Goal: Task Accomplishment & Management: Complete application form

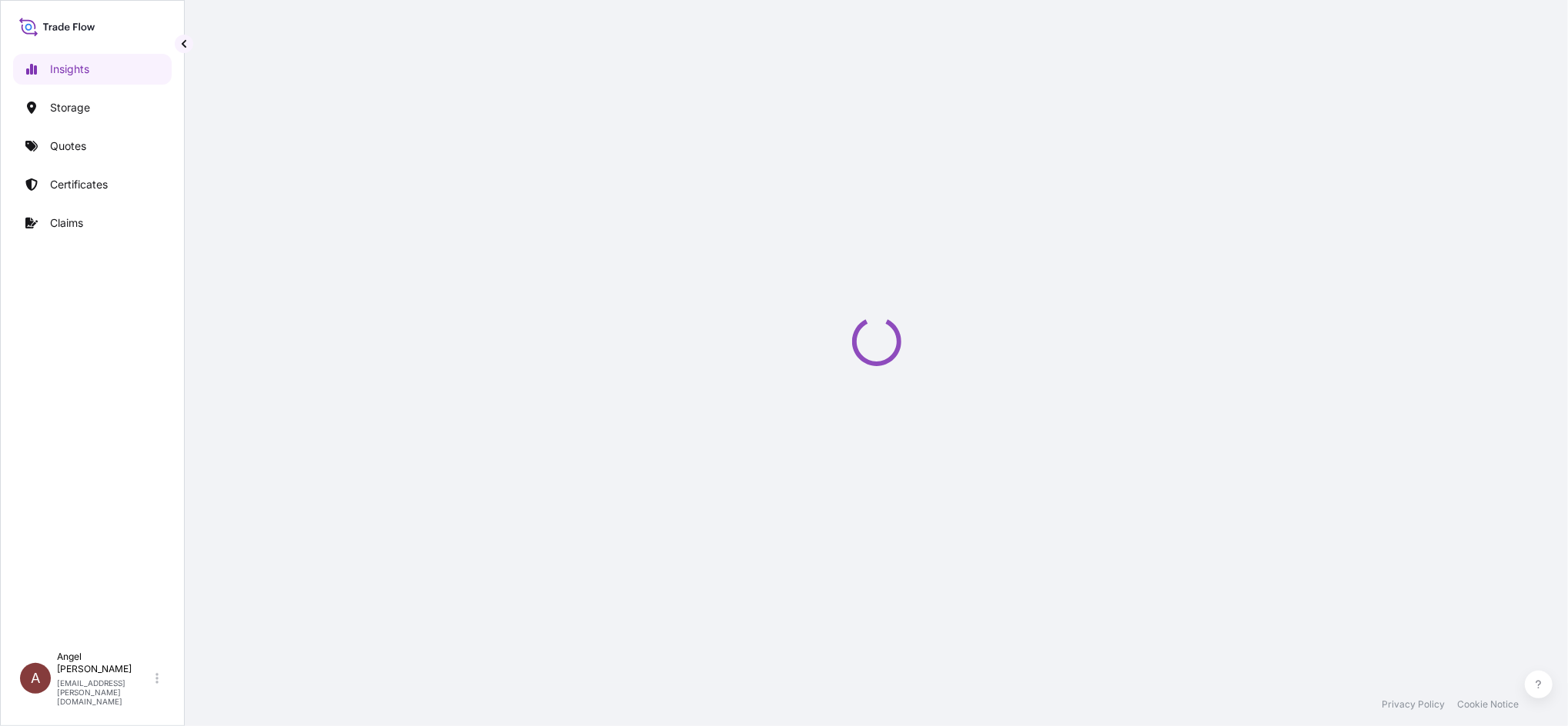
select select "2025"
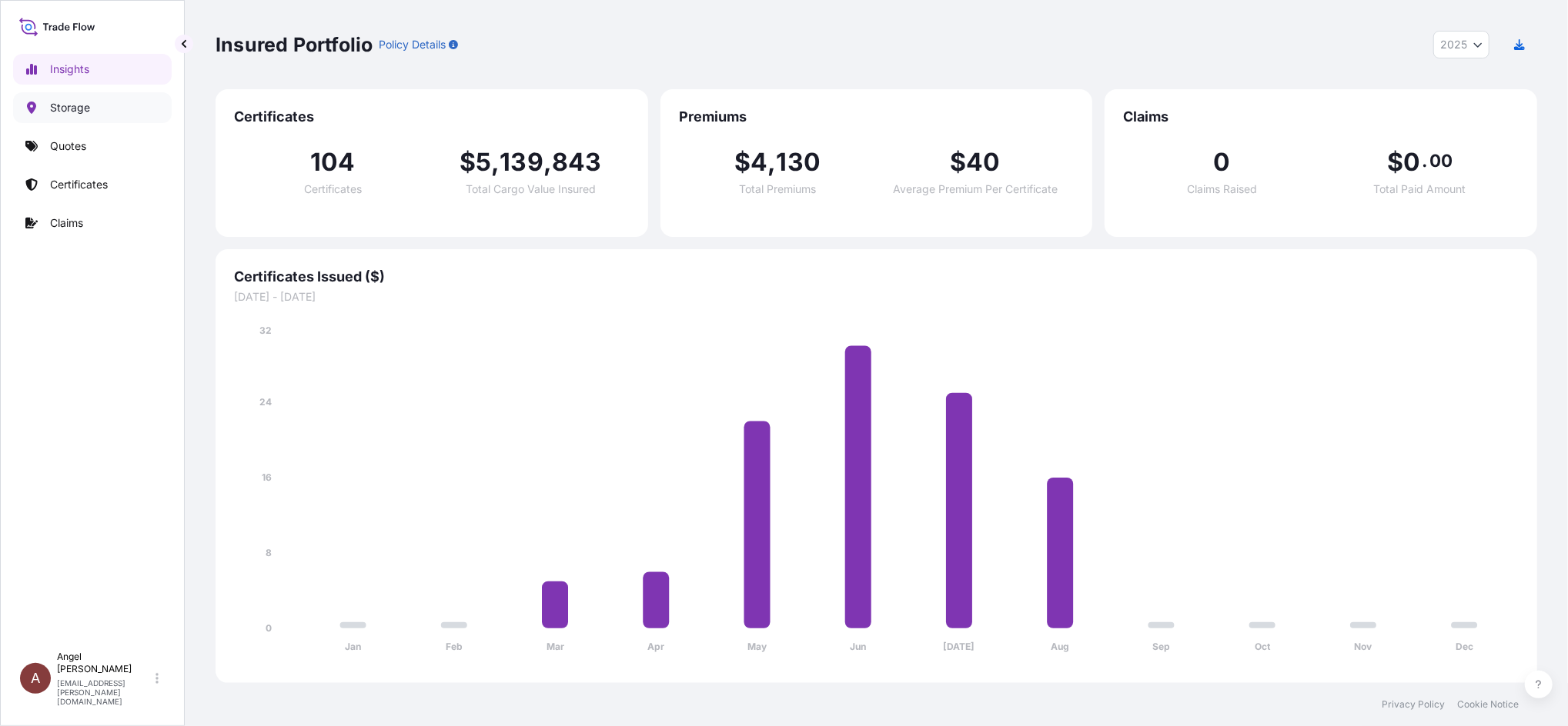
click at [68, 102] on p "Storage" at bounding box center [70, 107] width 40 height 15
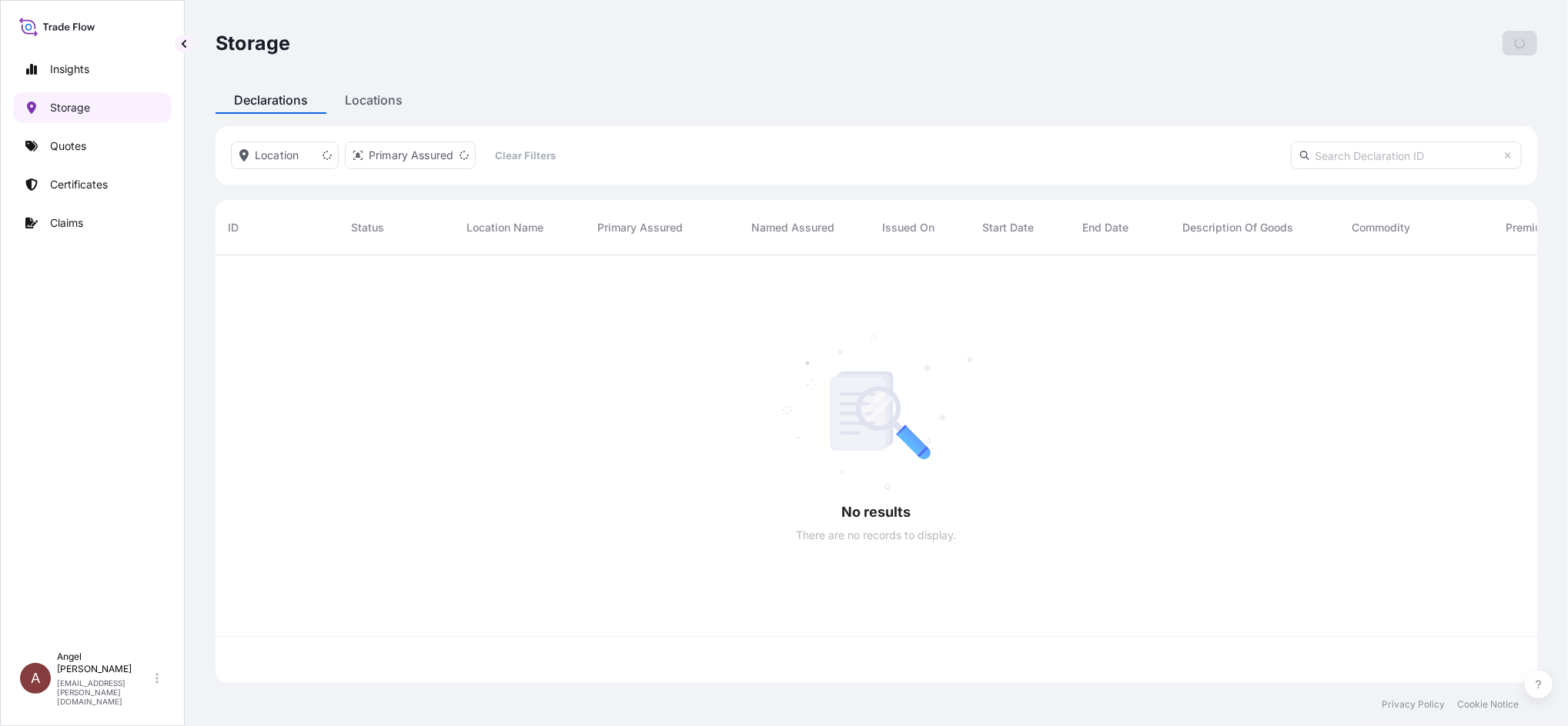
scroll to position [420, 1306]
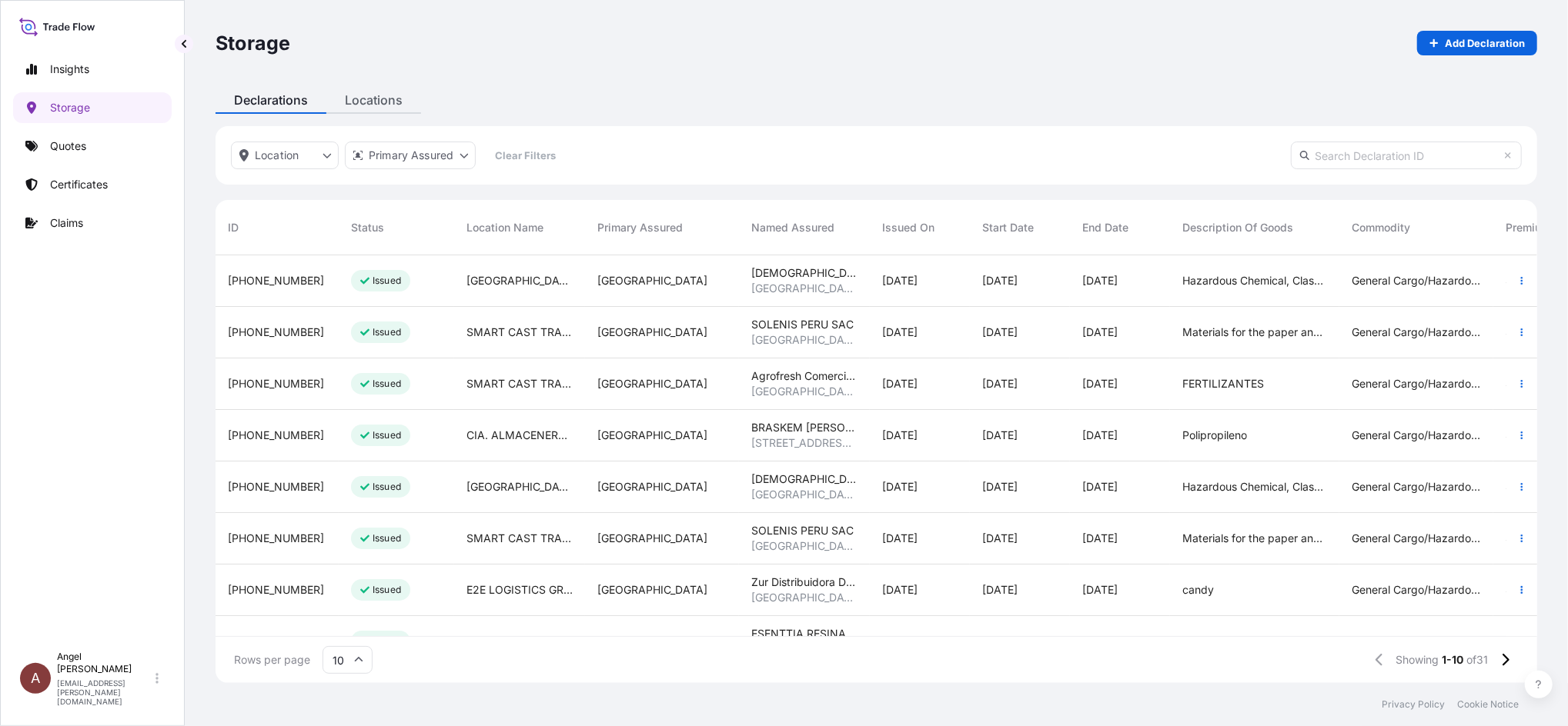
click at [375, 94] on div "Storage Add Declaration Declarations Locations Location Primary Assured Clear F…" at bounding box center [876, 341] width 1383 height 683
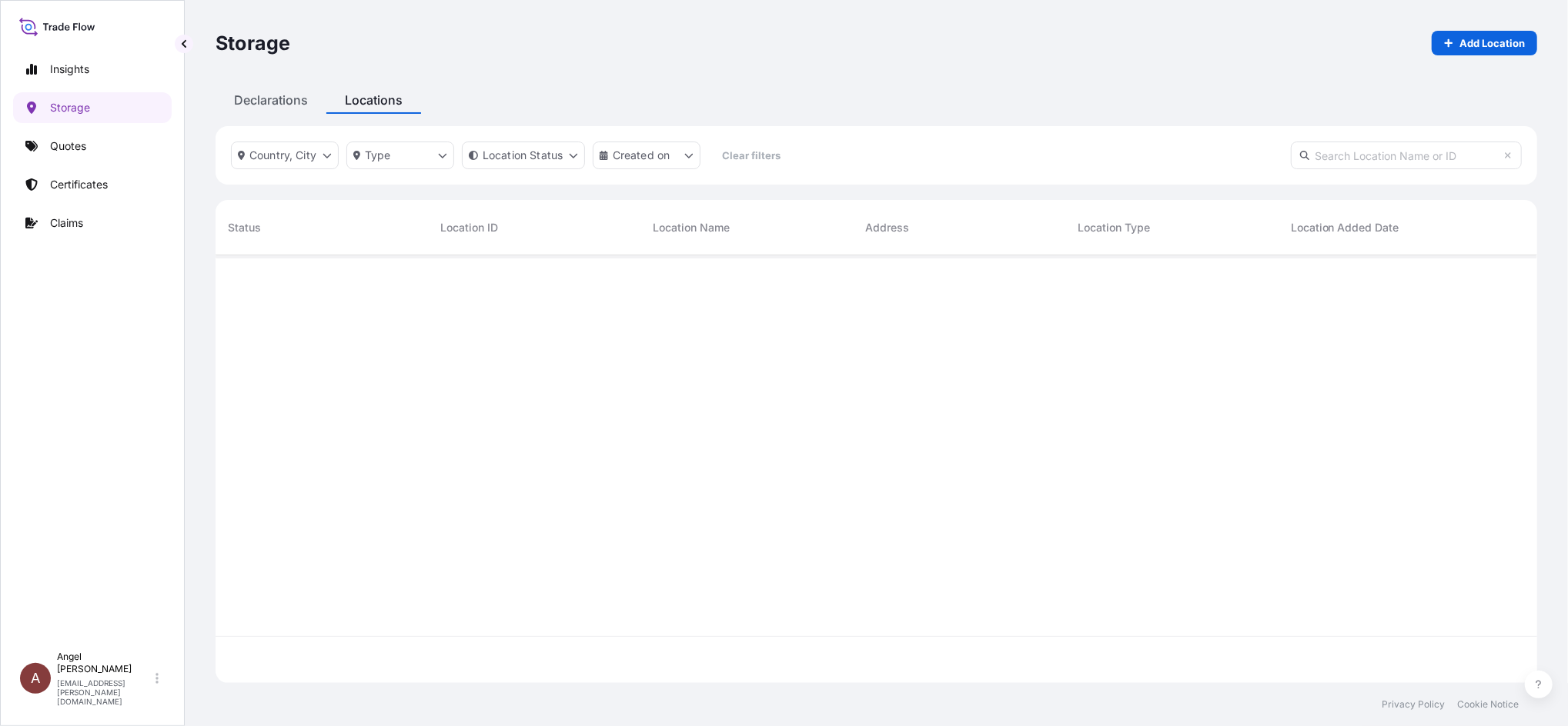
scroll to position [420, 1306]
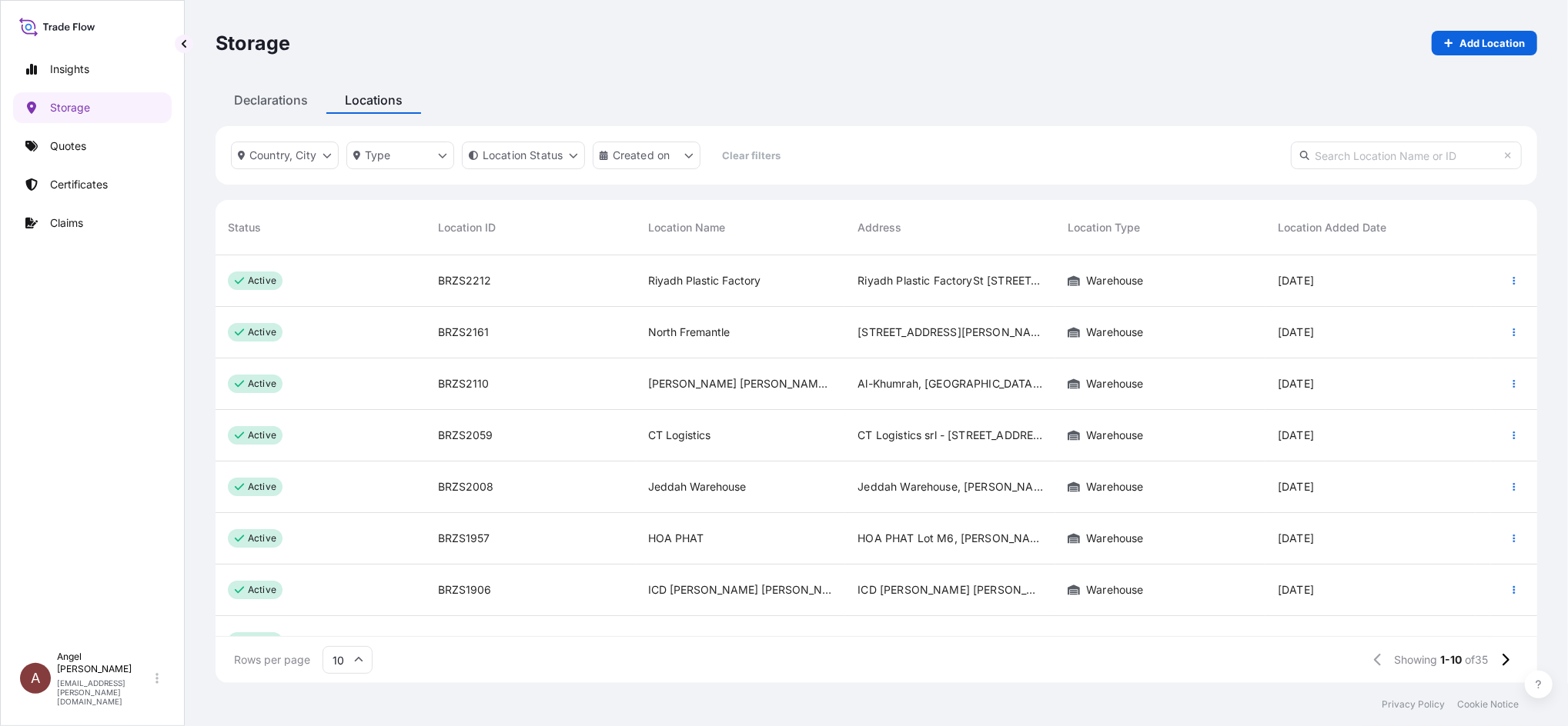
click at [1365, 152] on input "text" at bounding box center [1406, 155] width 231 height 28
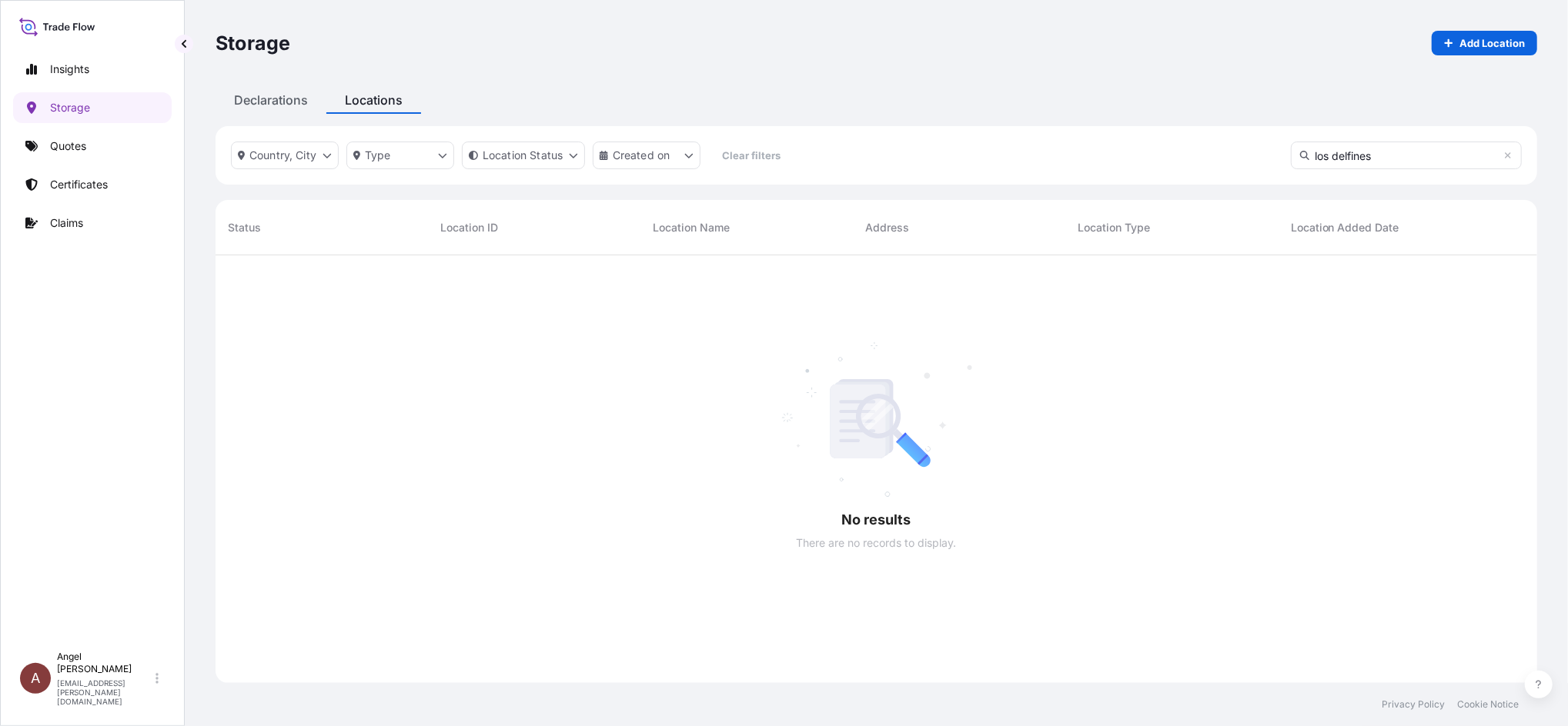
scroll to position [468, 1306]
drag, startPoint x: 1401, startPoint y: 161, endPoint x: 1263, endPoint y: 205, distance: 144.8
click at [1263, 205] on div "Country, City Type Location Status Created on Clear filters los delfines No res…" at bounding box center [876, 405] width 1321 height 557
type input "e2e"
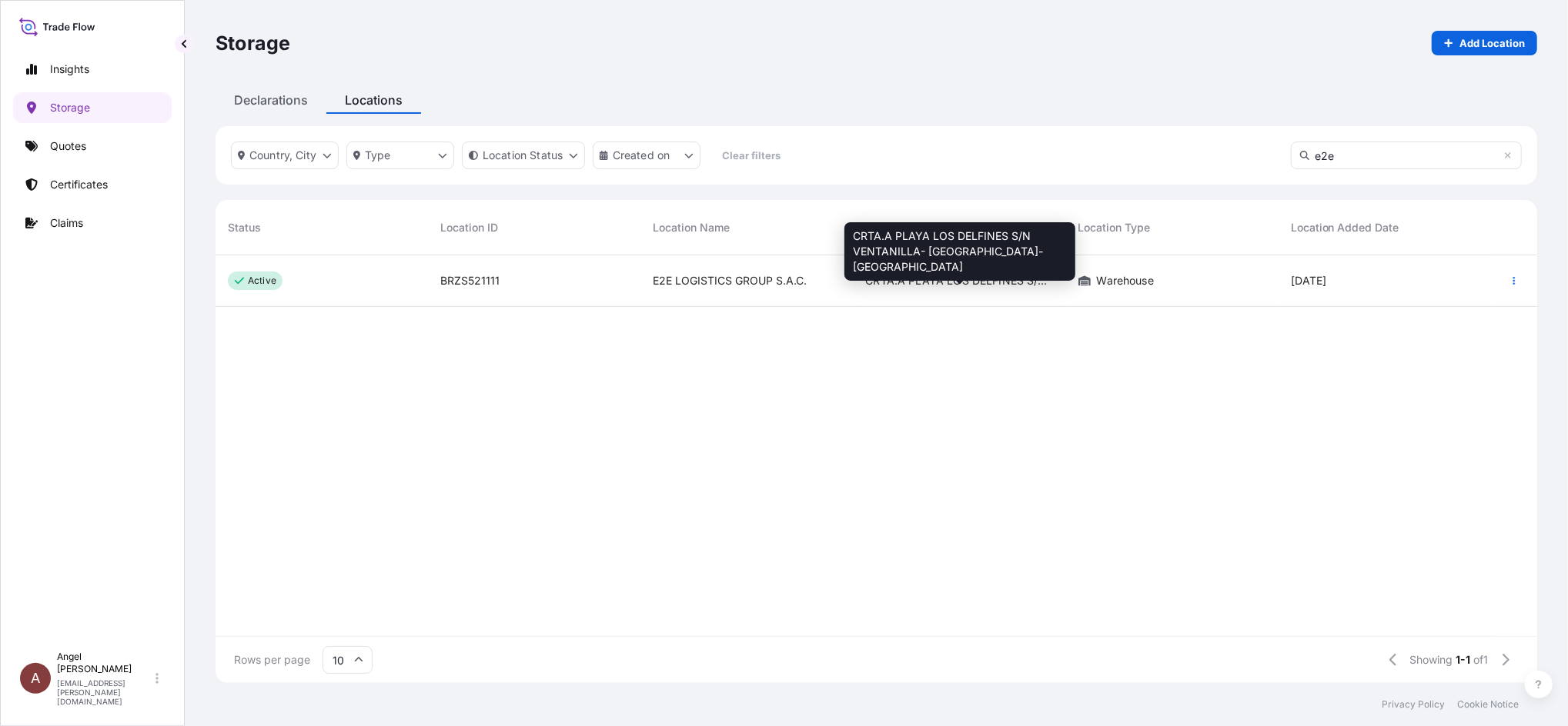
click at [866, 283] on span "CRTA.A PLAYA LOS DELFINES S/N VENTANILLA- [GEOGRAPHIC_DATA]-[GEOGRAPHIC_DATA]" at bounding box center [960, 280] width 188 height 15
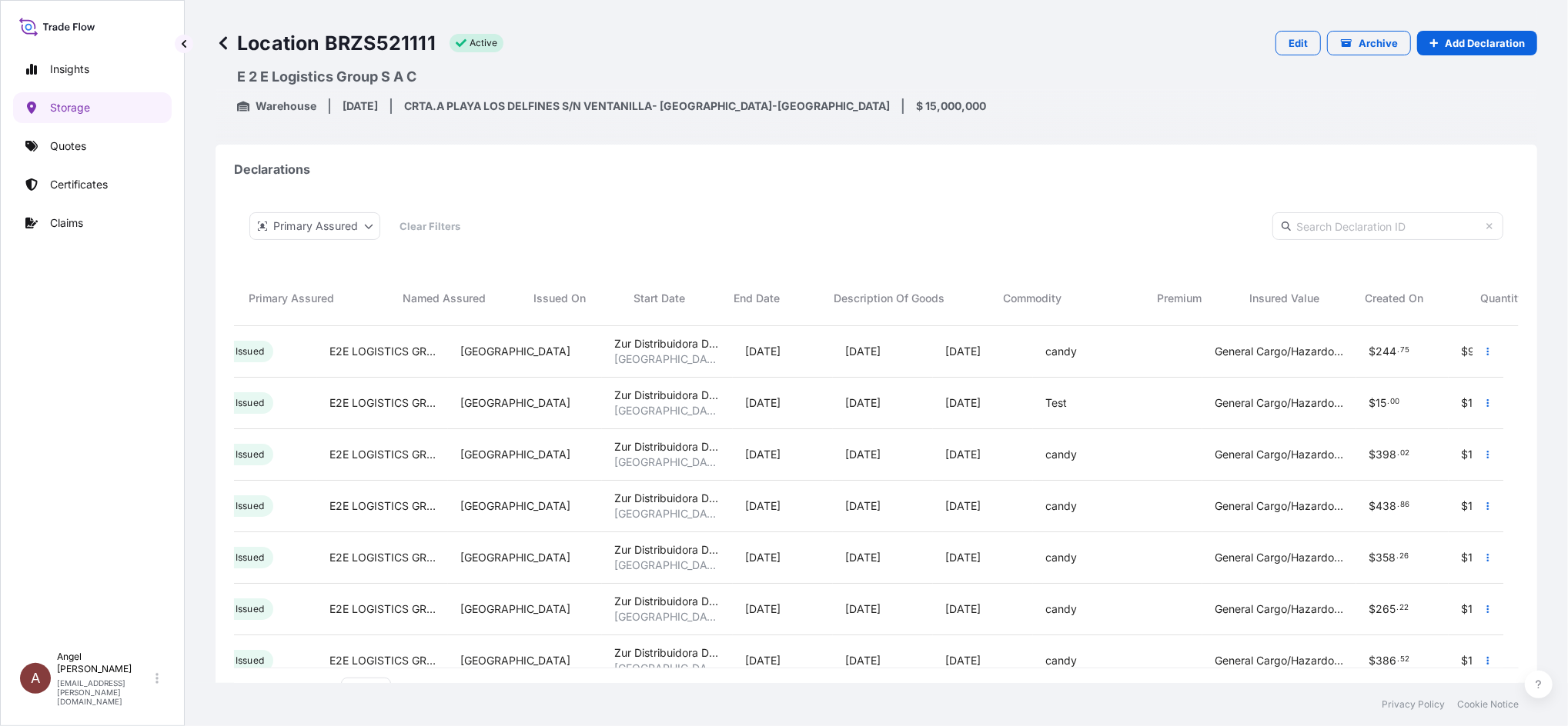
scroll to position [0, 470]
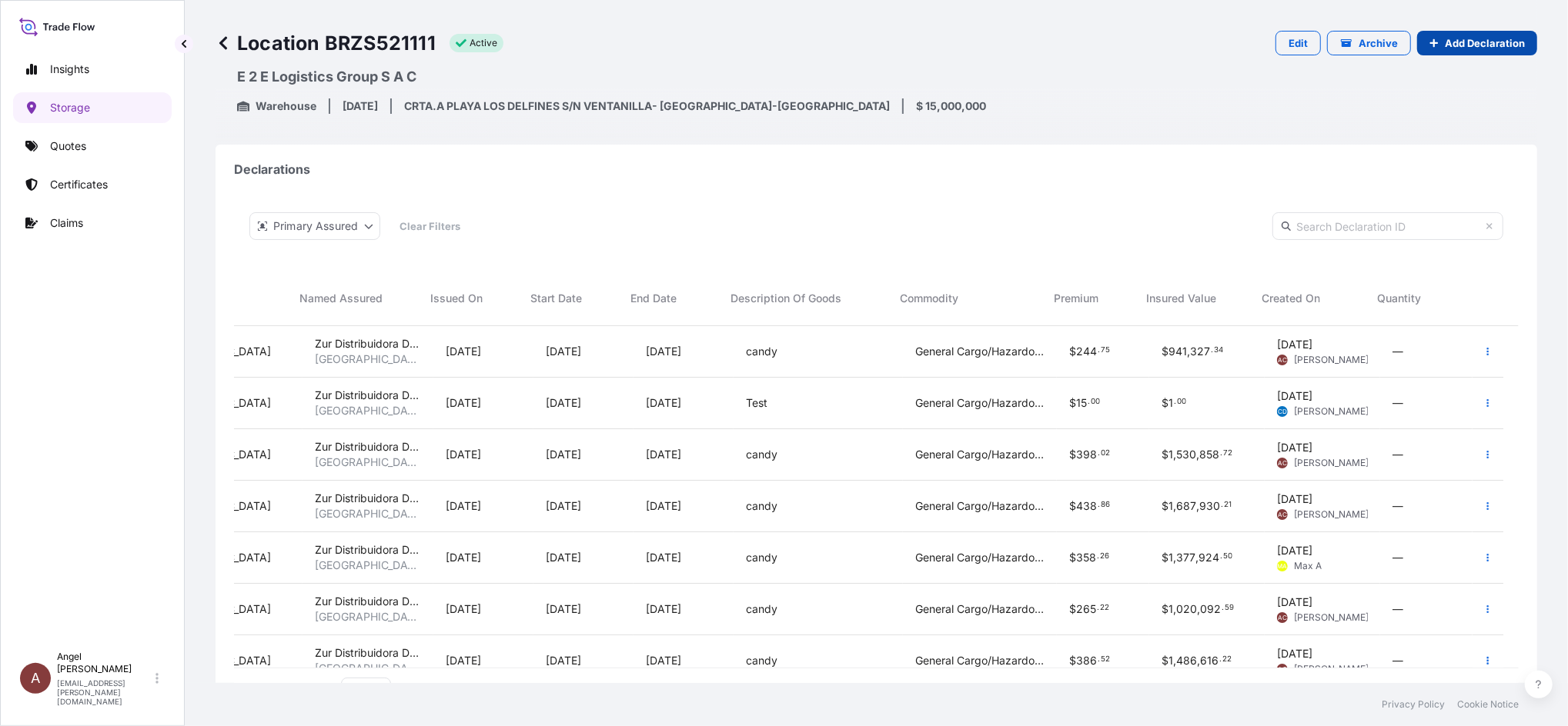
click at [1438, 30] on link "Add Declaration" at bounding box center [1477, 43] width 120 height 25
select select "31635"
select select "880"
select select "USD"
select select "mt"
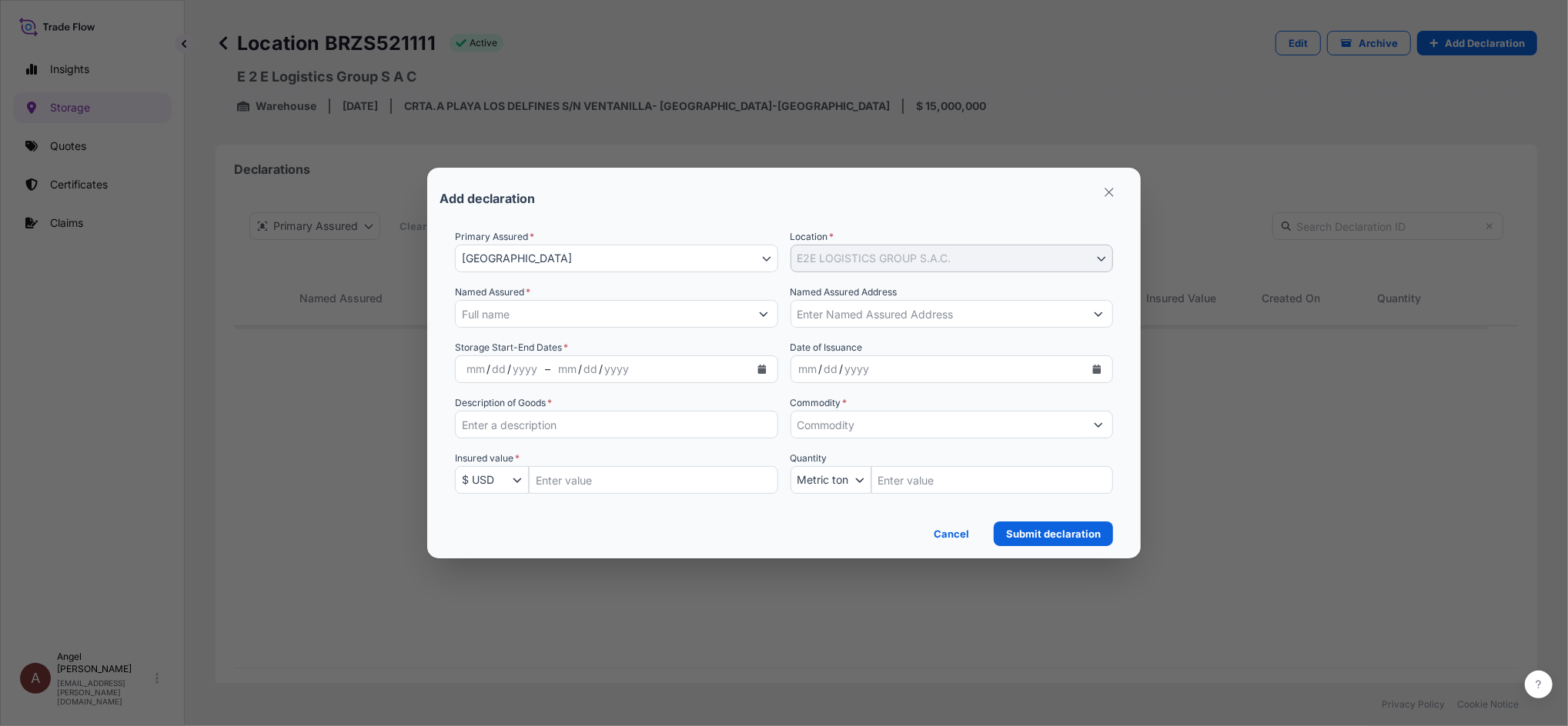
scroll to position [0, 454]
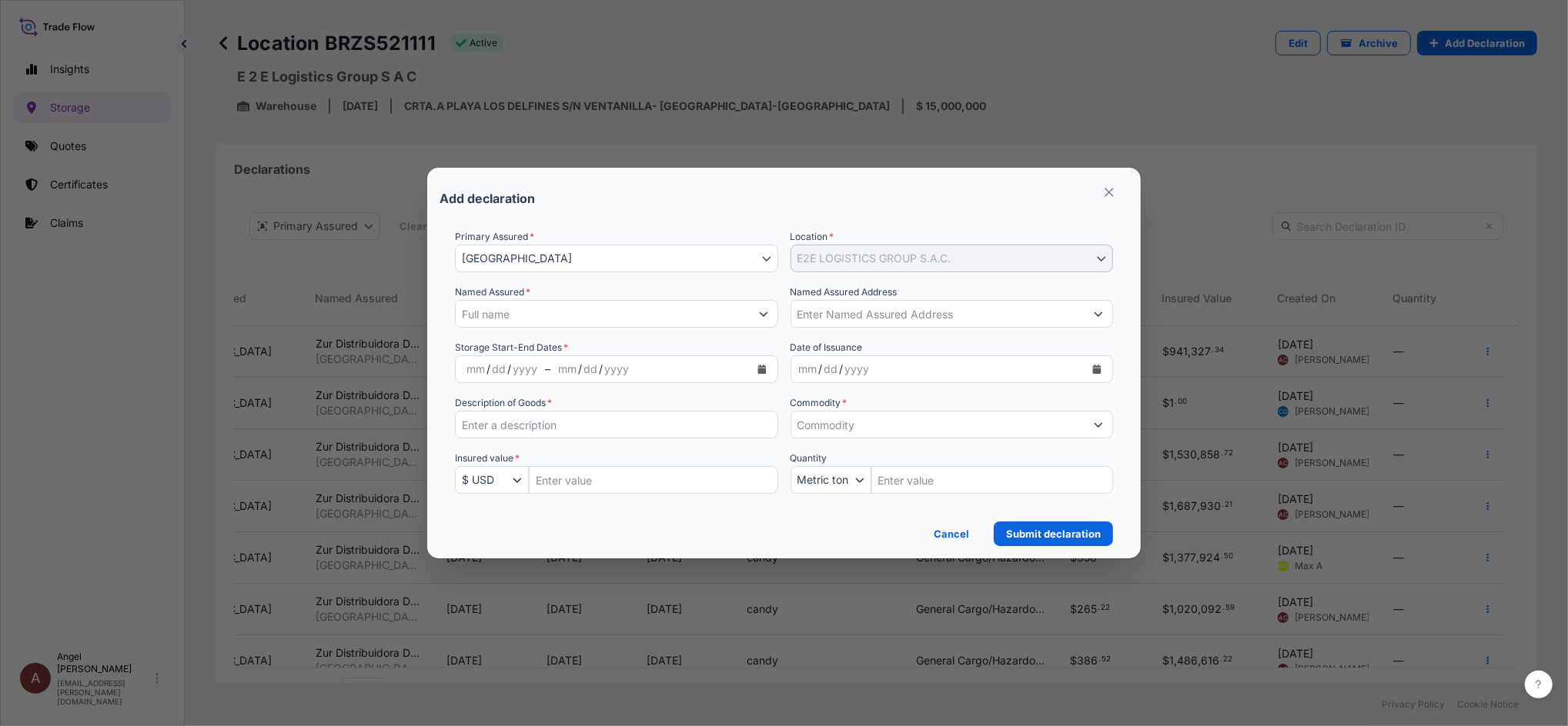
click at [590, 320] on input "Named Assured *" at bounding box center [602, 313] width 294 height 28
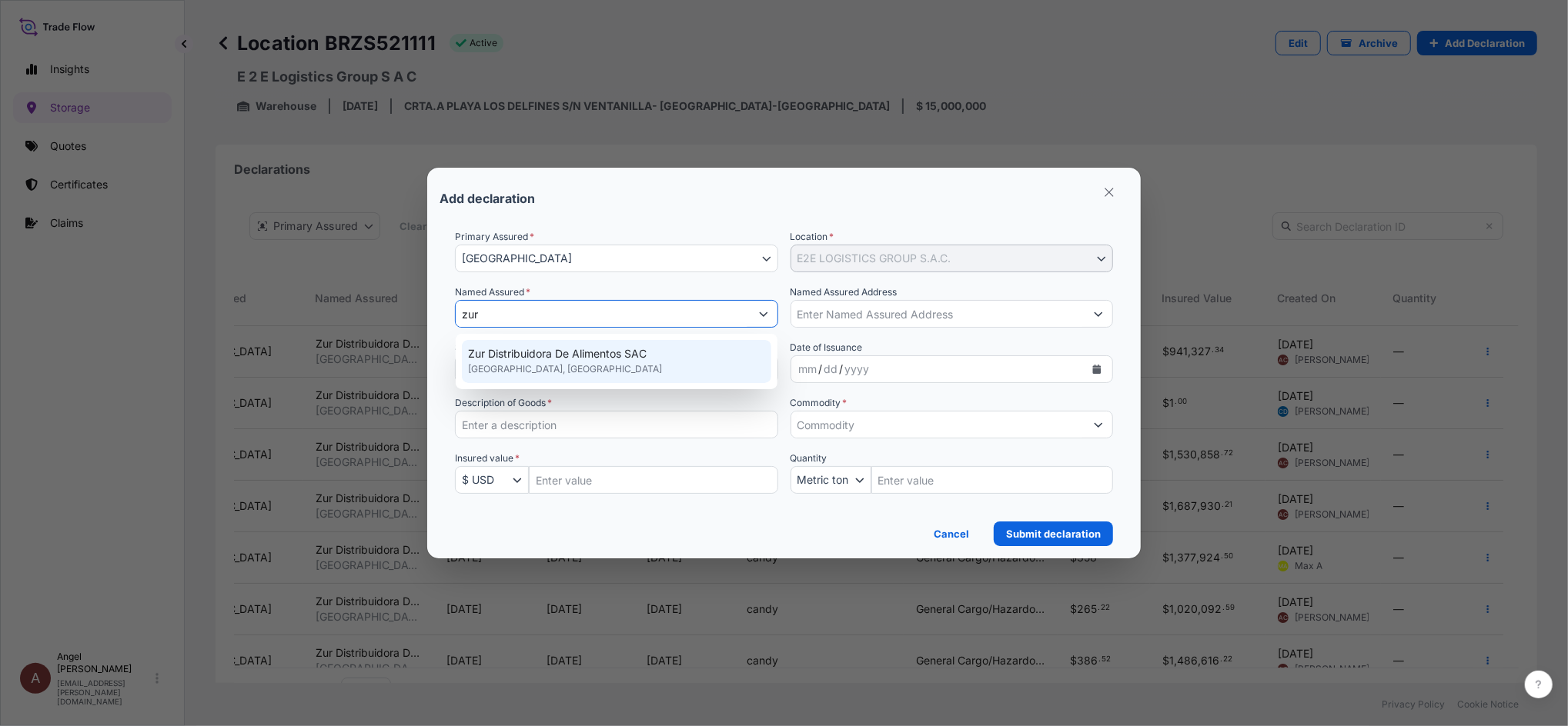
click at [558, 360] on span "Zur Distribuidora De Alimentos SAC" at bounding box center [558, 354] width 179 height 15
type input "Zur Distribuidora De Alimentos SAC"
type input "[GEOGRAPHIC_DATA]"
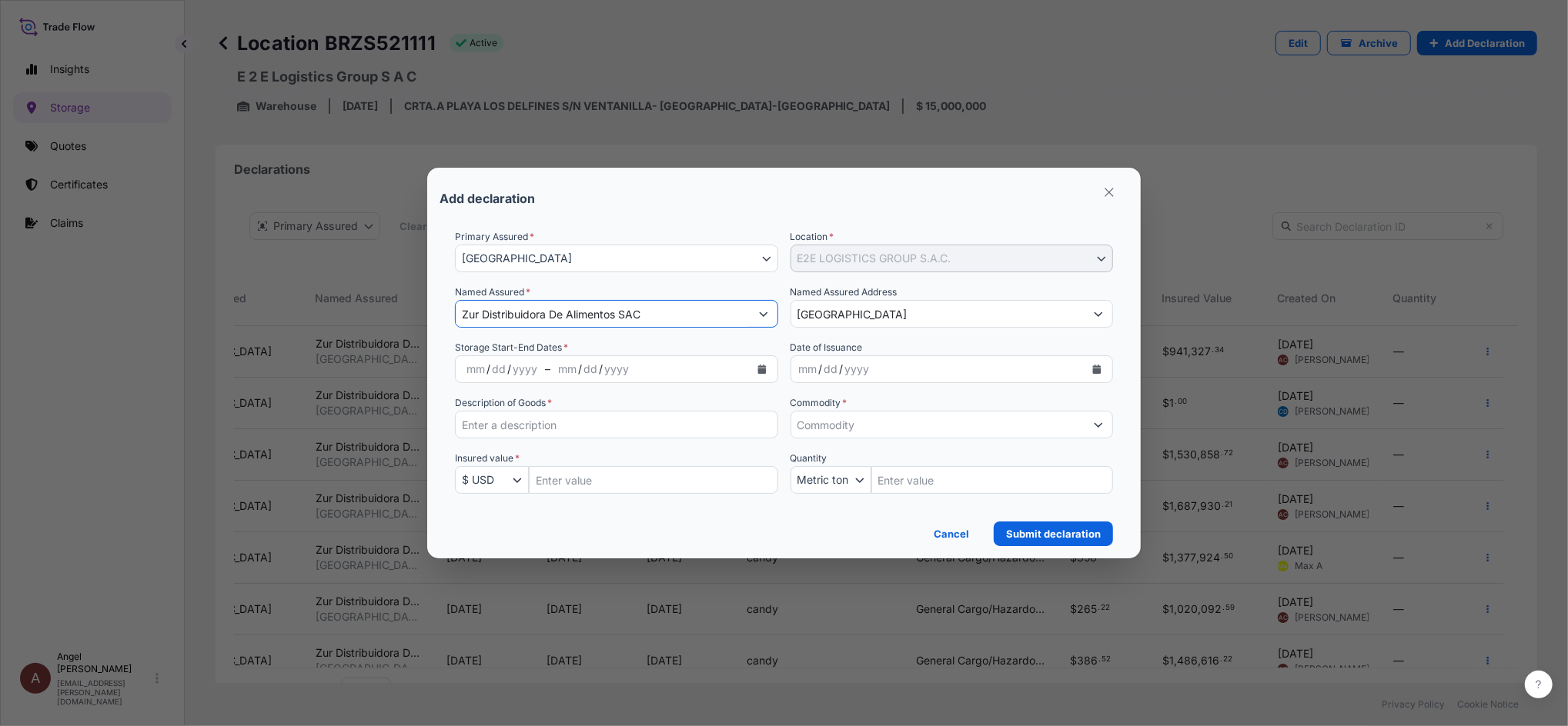
type input "Zur Distribuidora De Alimentos SAC"
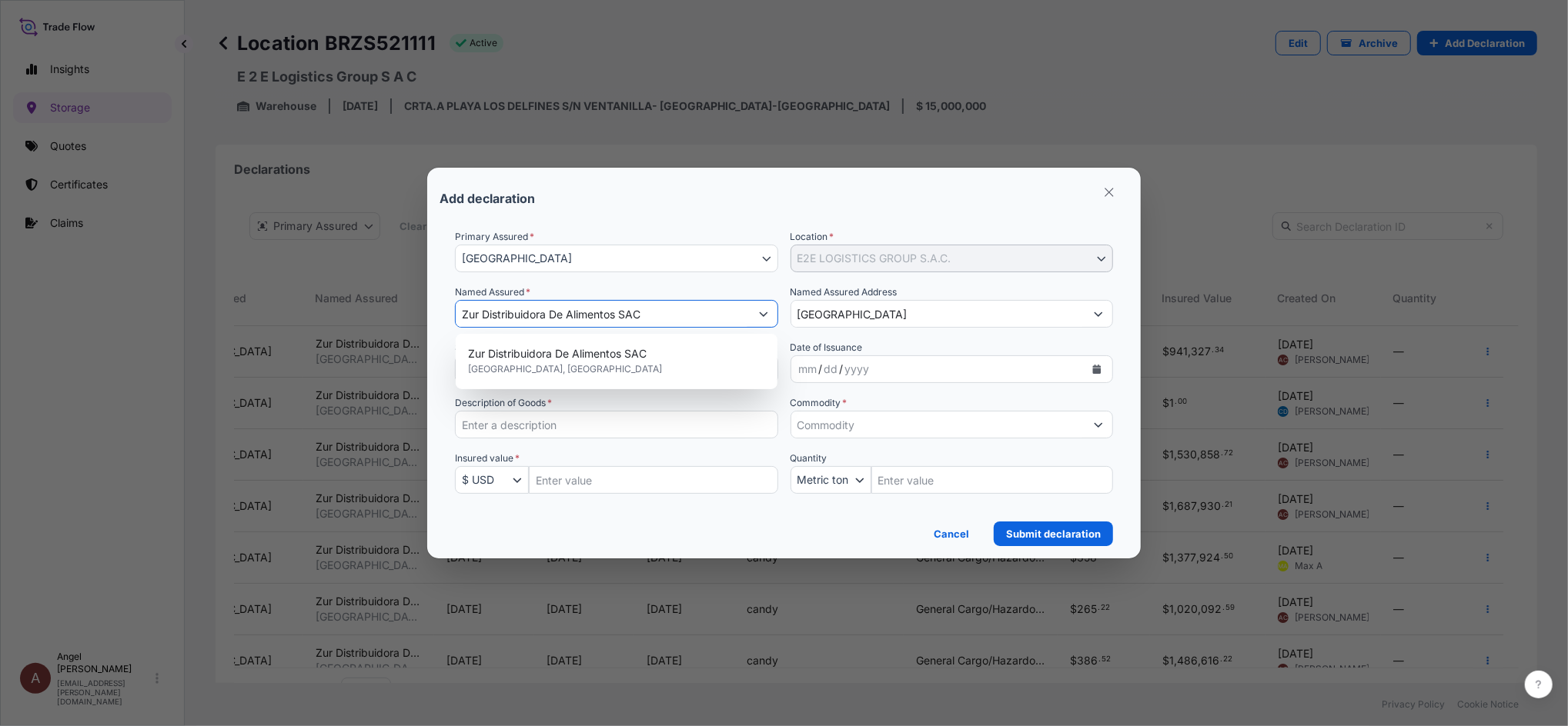
click at [920, 316] on input "[GEOGRAPHIC_DATA]" at bounding box center [938, 313] width 294 height 28
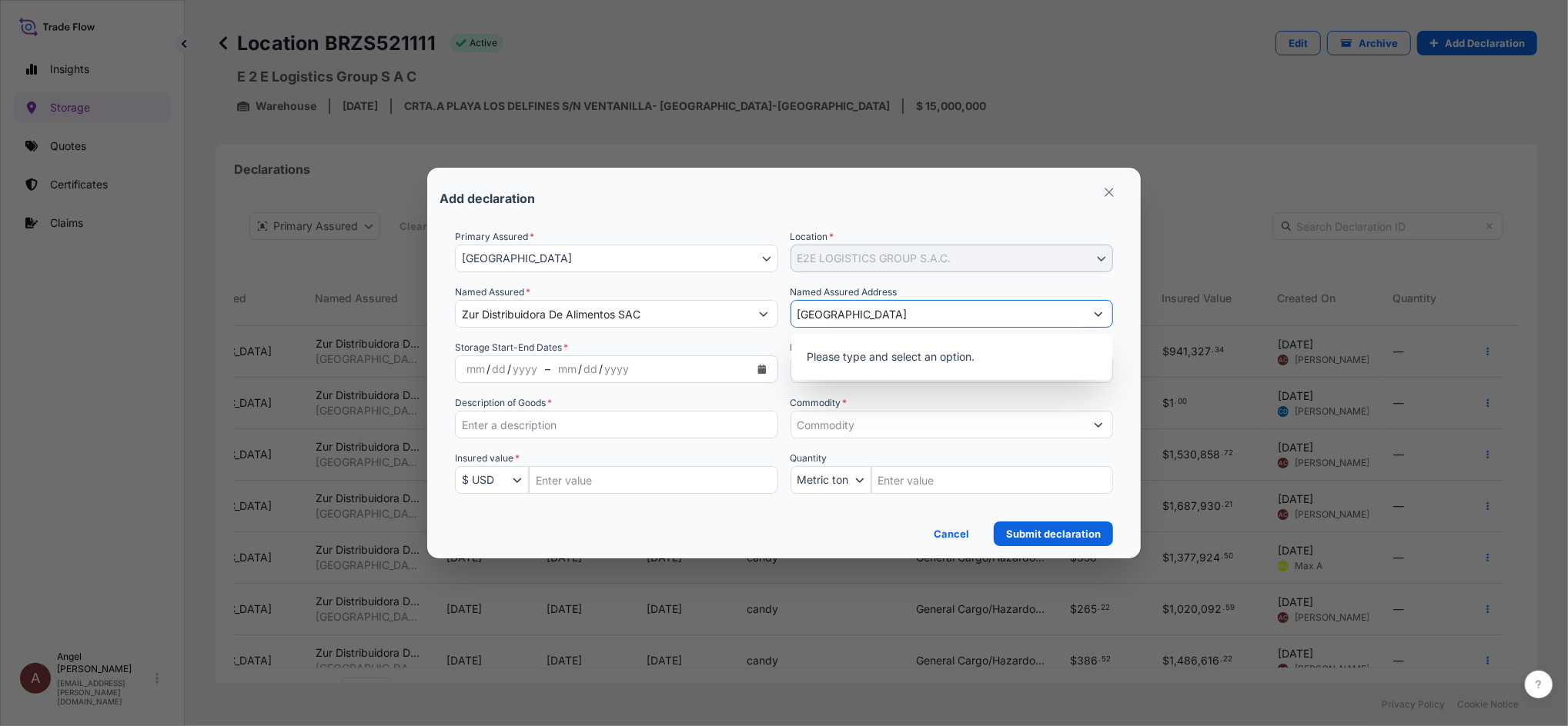
drag, startPoint x: 939, startPoint y: 323, endPoint x: 724, endPoint y: 305, distance: 215.8
click at [724, 305] on div "Primary Assured * [GEOGRAPHIC_DATA] [GEOGRAPHIC_DATA] Location * E2E LOGISTICS …" at bounding box center [784, 371] width 658 height 283
paste input "CRTA.A PLAYA LOS DELFINES S/N VENTANILLA- [GEOGRAPHIC_DATA]-[GEOGRAPHIC_DATA]"
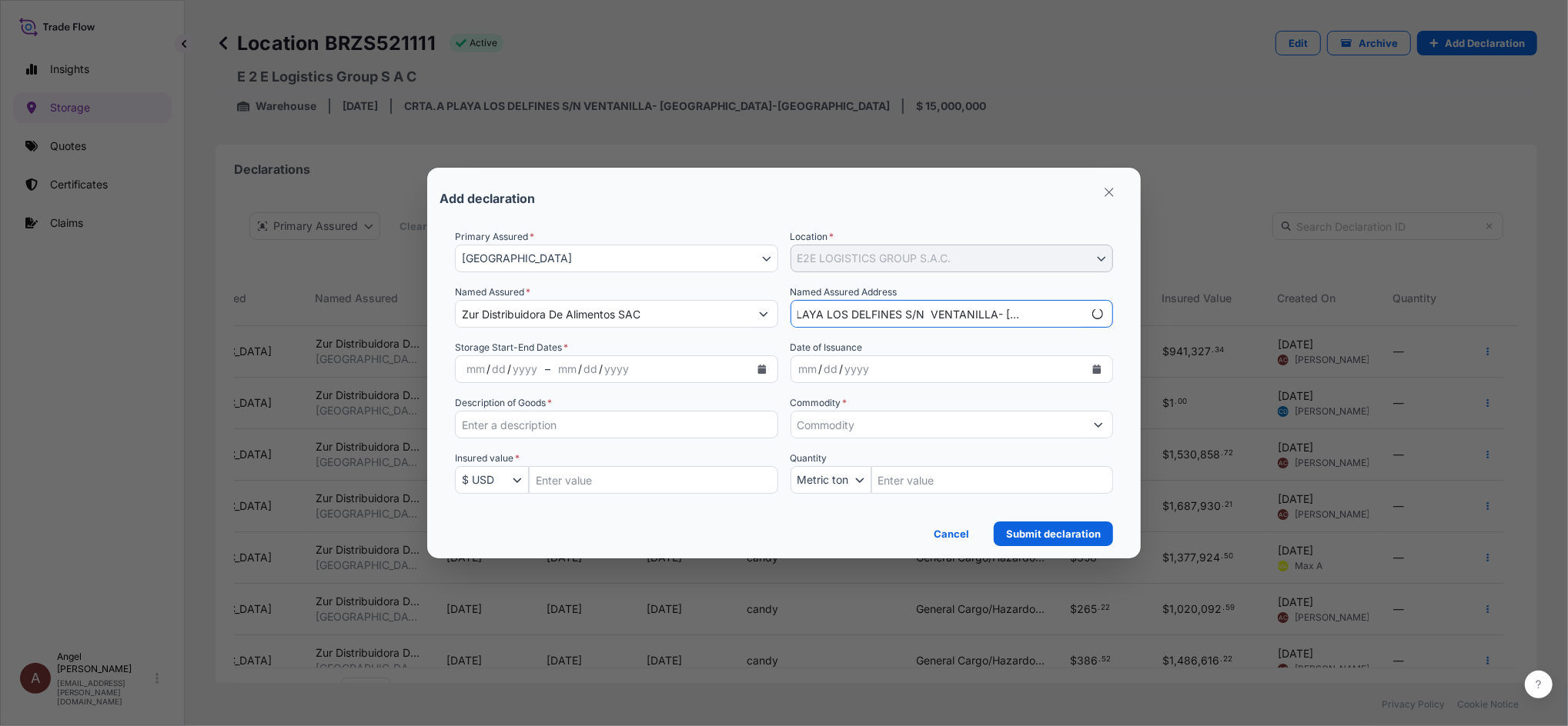
type input "CRTA.A PLAYA LOS DELFINES S/N VENTANILLA- [GEOGRAPHIC_DATA]-[GEOGRAPHIC_DATA]"
click at [809, 219] on form "Primary Assured * [GEOGRAPHIC_DATA] [GEOGRAPHIC_DATA] Location * E2E LOGISTICS …" at bounding box center [784, 381] width 689 height 330
click at [666, 379] on div "mm / dd / yyyy" at bounding box center [650, 369] width 199 height 28
click at [768, 365] on button "Calendar" at bounding box center [762, 370] width 25 height 25
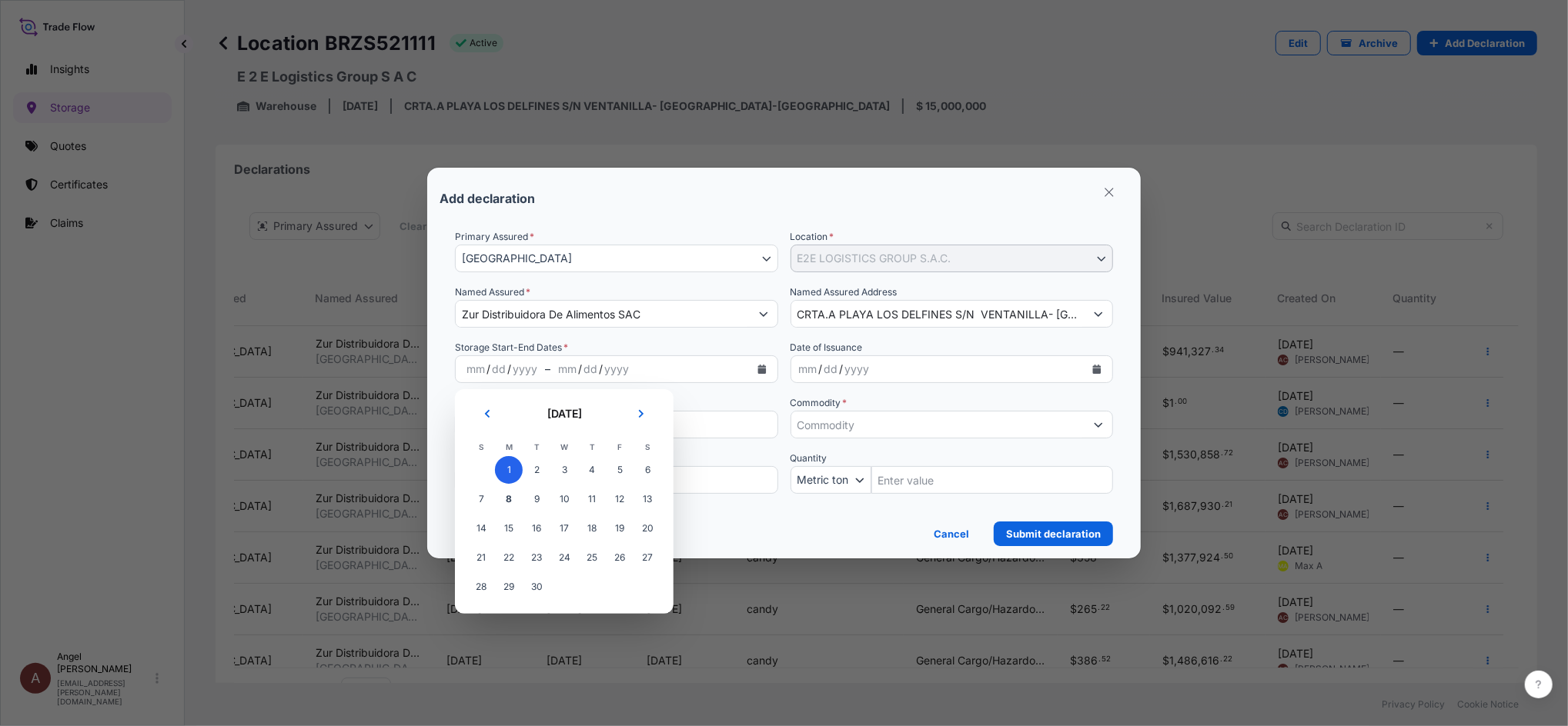
click at [511, 465] on span "1" at bounding box center [508, 470] width 28 height 28
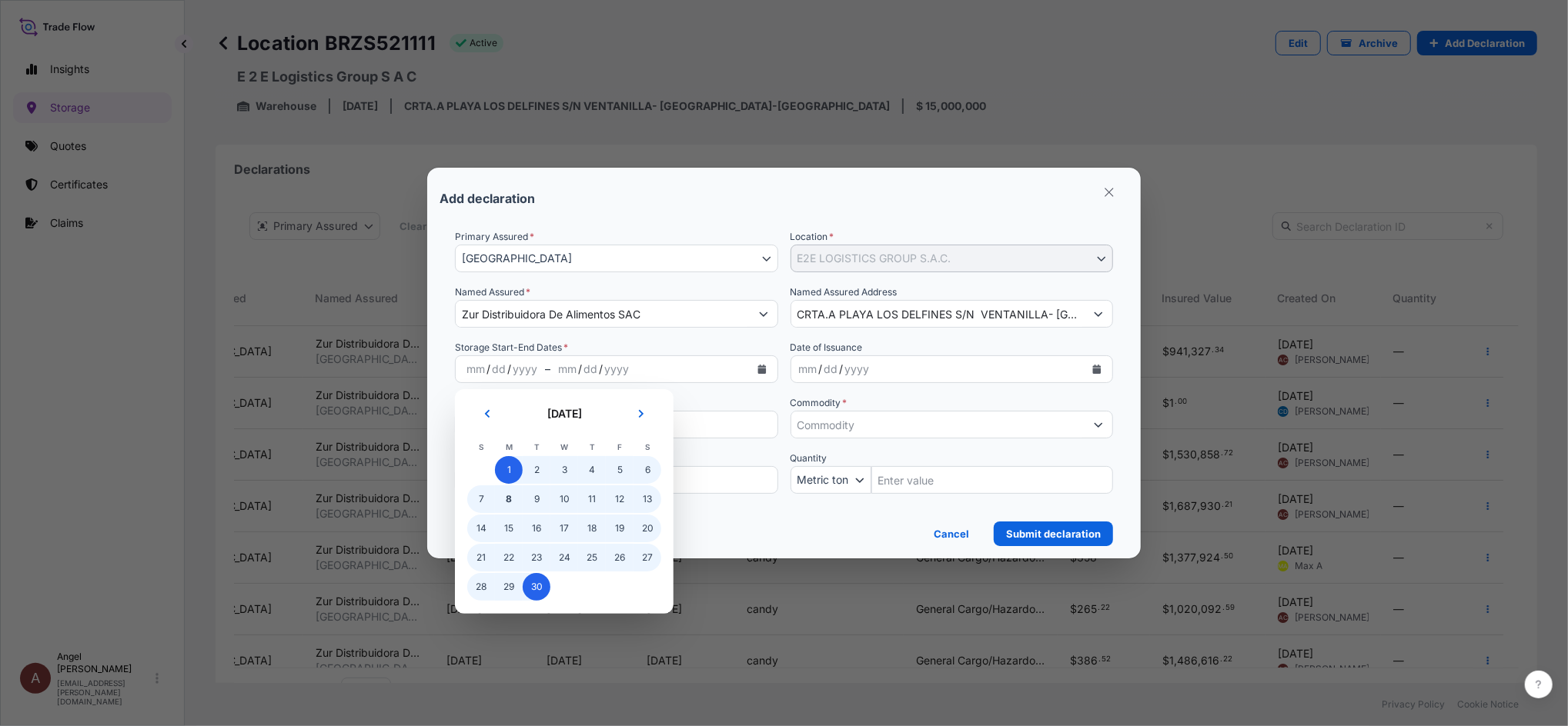
click at [537, 588] on span "30" at bounding box center [536, 587] width 28 height 28
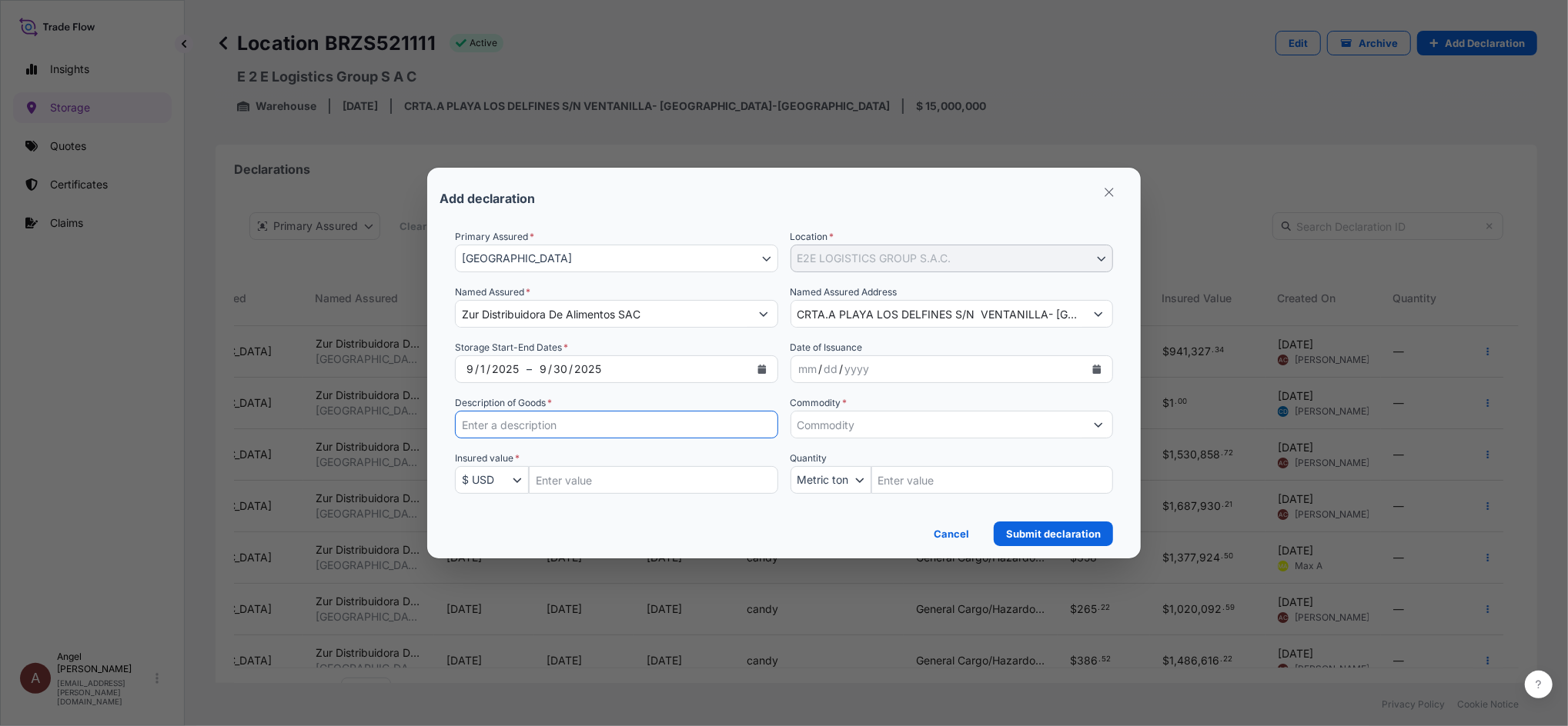
click at [605, 431] on input "Description of Goods *" at bounding box center [616, 424] width 323 height 28
paste input "candy"
type input "candy"
click at [610, 486] on input "Insured Value Amount" at bounding box center [653, 480] width 249 height 28
paste input "1162413.441"
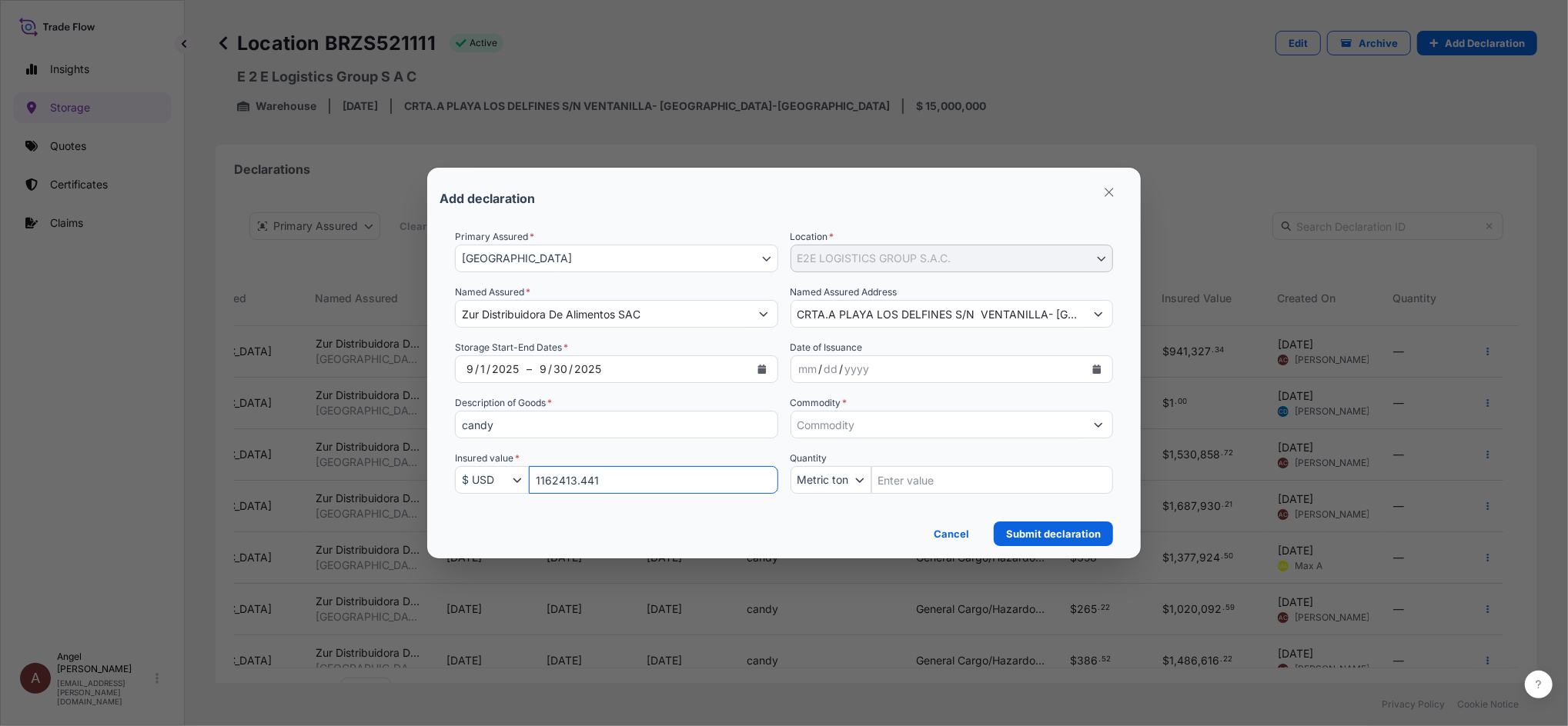
type input "1162413.441"
click at [782, 519] on div "Cancel Submit declaration" at bounding box center [784, 530] width 658 height 34
click at [903, 427] on input "Commodity *" at bounding box center [938, 424] width 294 height 28
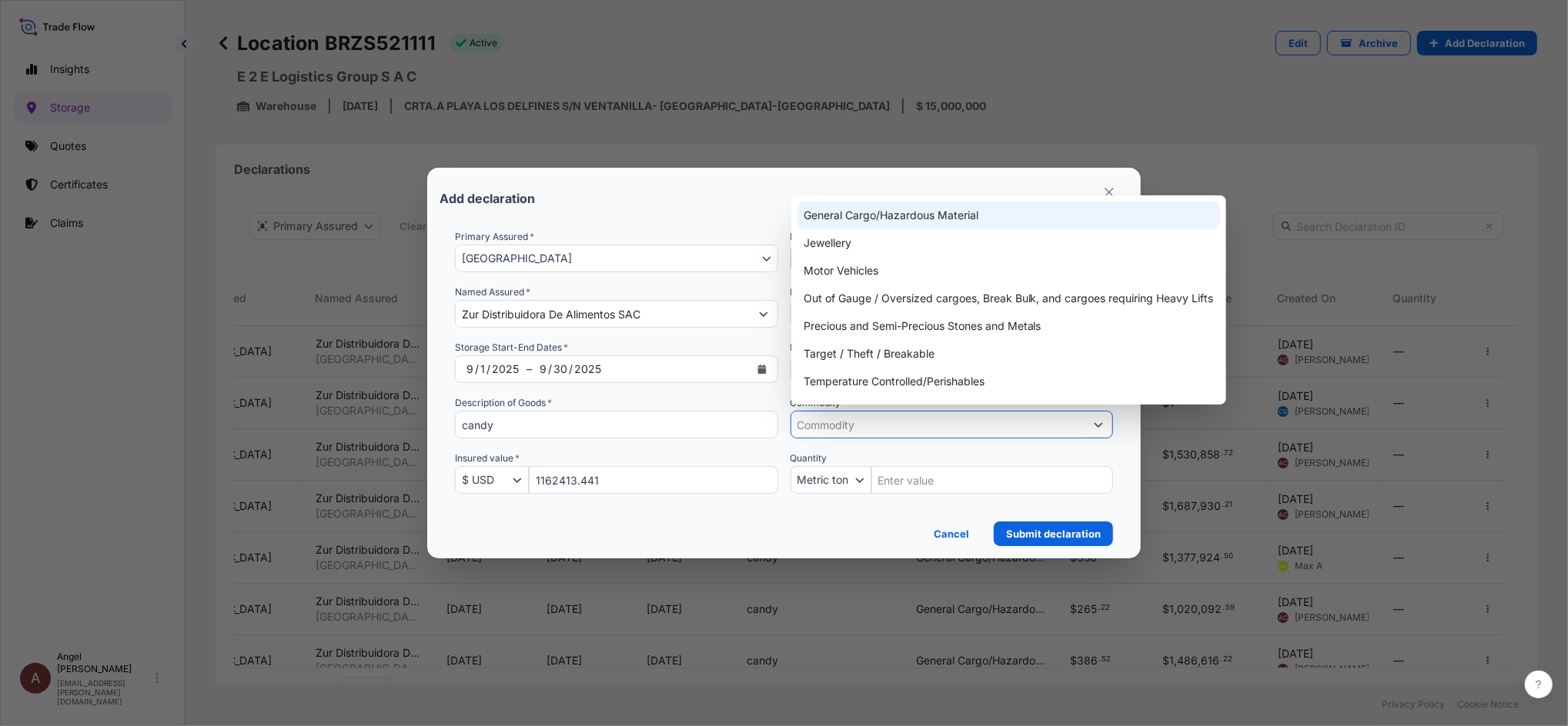
click at [850, 213] on div "General Cargo/Hazardous Material" at bounding box center [1009, 215] width 423 height 28
type input "General Cargo/Hazardous Material"
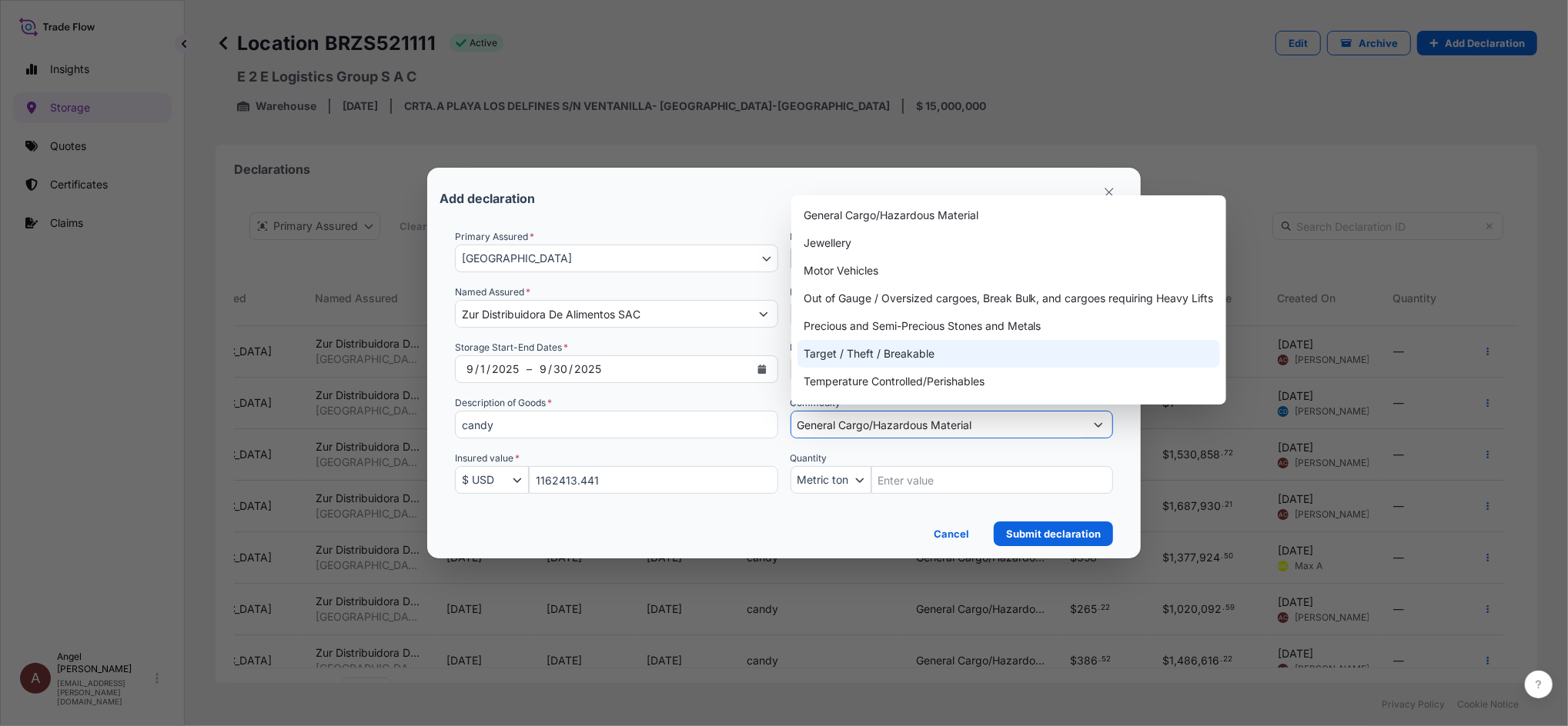
click at [707, 188] on div "Add declaration" at bounding box center [784, 198] width 689 height 37
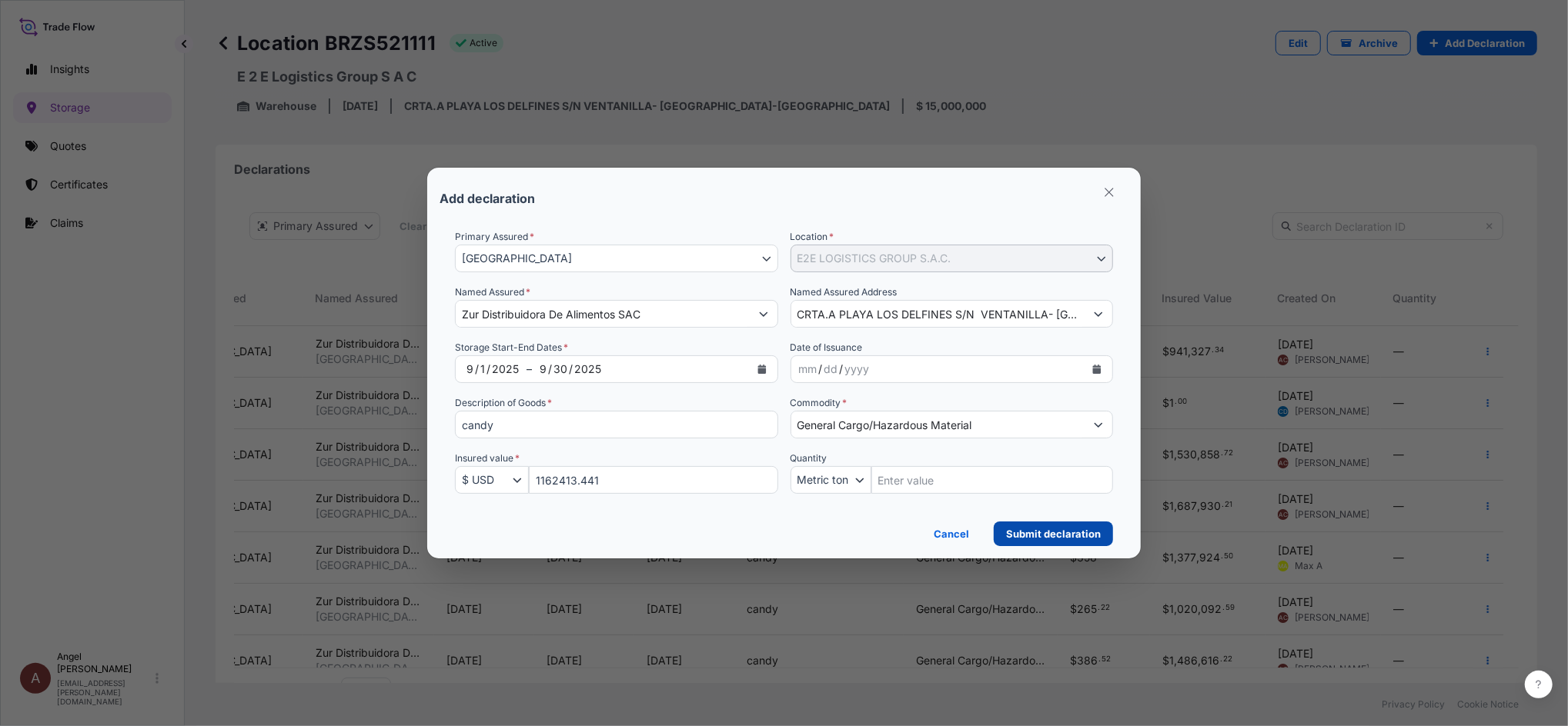
click at [1017, 535] on p "Submit declaration" at bounding box center [1053, 533] width 95 height 15
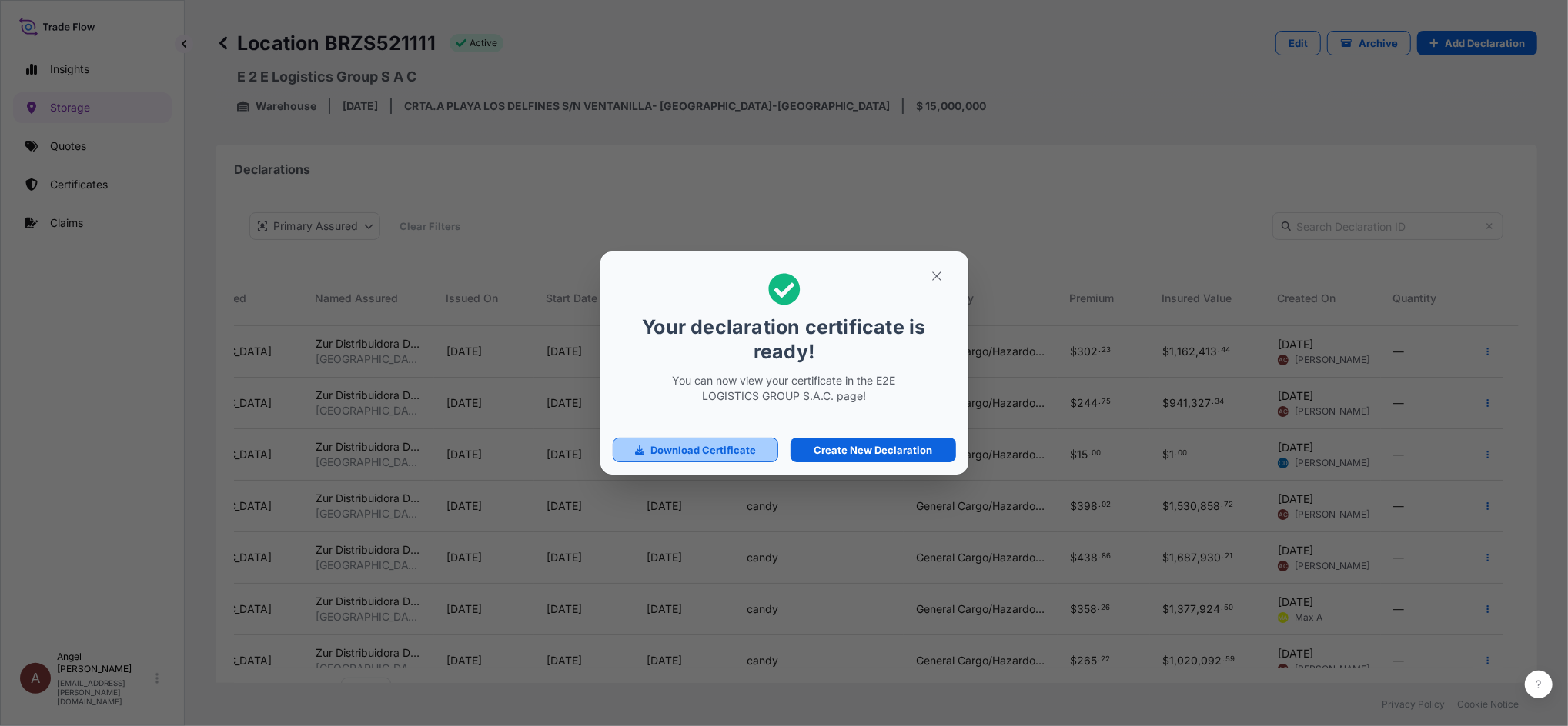
click at [665, 452] on p "Download Certificate" at bounding box center [703, 449] width 105 height 15
click at [930, 270] on icon "button" at bounding box center [937, 277] width 14 height 14
